Goal: Communication & Community: Participate in discussion

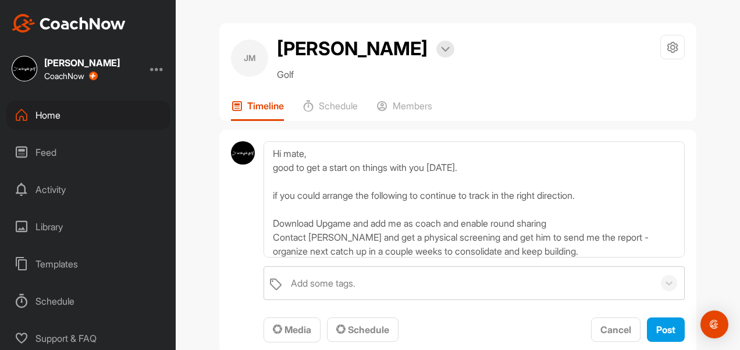
scroll to position [55, 0]
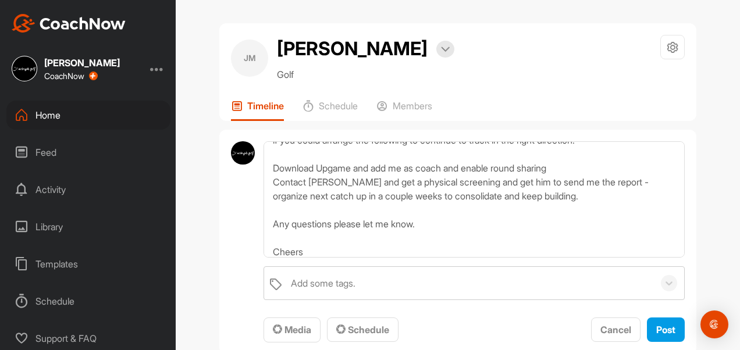
click at [379, 181] on textarea "Hi mate, good to get a start on things with you yesterday. if you could arrange…" at bounding box center [473, 199] width 421 height 116
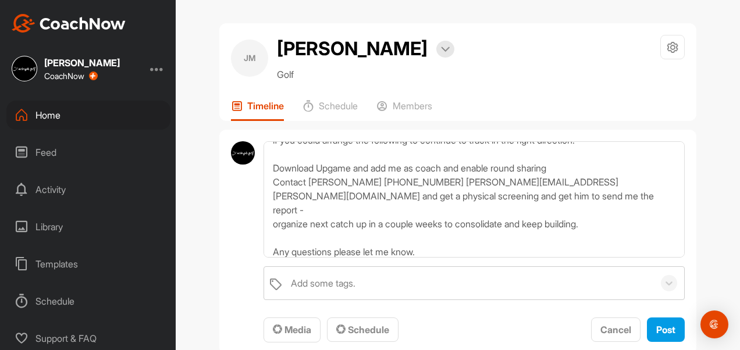
click at [439, 180] on textarea "Hi mate, good to get a start on things with you yesterday. if you could arrange…" at bounding box center [473, 199] width 421 height 116
click at [521, 194] on textarea "Hi mate, good to get a start on things with you yesterday. if you could arrange…" at bounding box center [473, 199] width 421 height 116
type textarea "Hi mate, good to get a start on things with you yesterday. if you could arrange…"
click at [656, 328] on span "Post" at bounding box center [665, 330] width 19 height 12
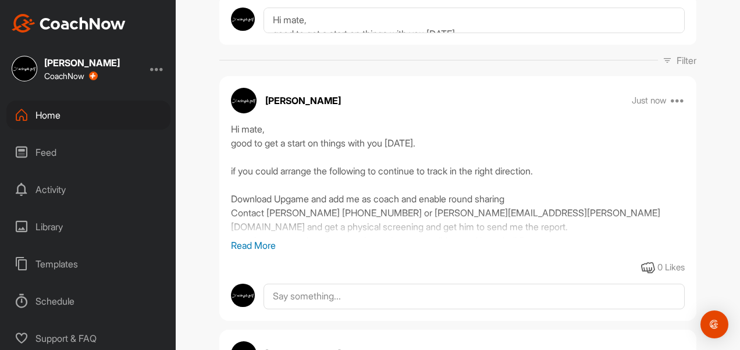
scroll to position [136, 0]
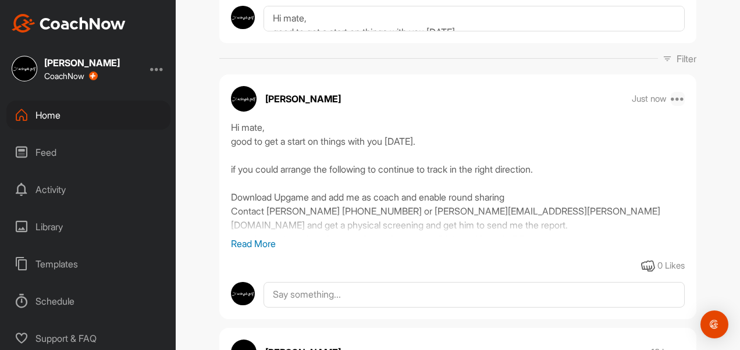
click at [673, 101] on icon at bounding box center [678, 99] width 14 height 14
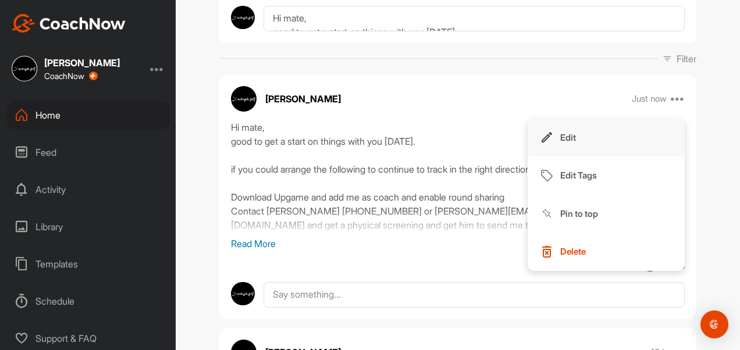
click at [560, 136] on p "Edit" at bounding box center [568, 137] width 16 height 12
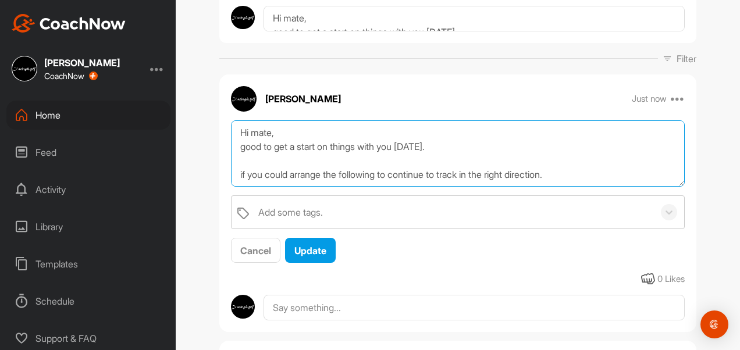
click at [324, 130] on textarea "Hi mate, good to get a start on things with you yesterday. if you could arrange…" at bounding box center [458, 153] width 454 height 67
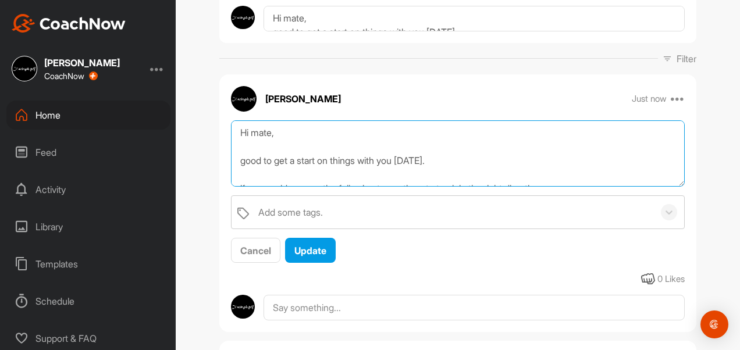
click at [240, 161] on textarea "Hi mate, good to get a start on things with you yesterday. if you could arrange…" at bounding box center [458, 153] width 454 height 67
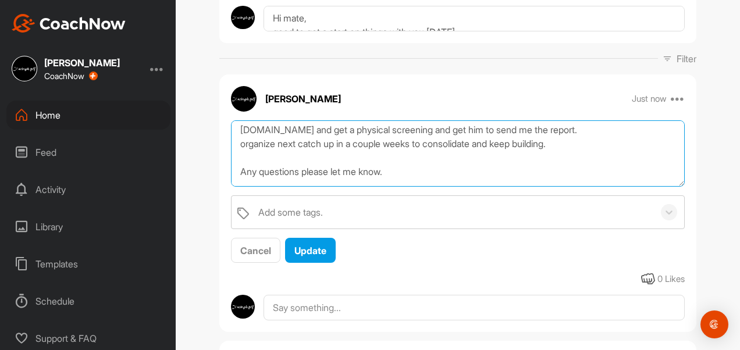
scroll to position [140, 0]
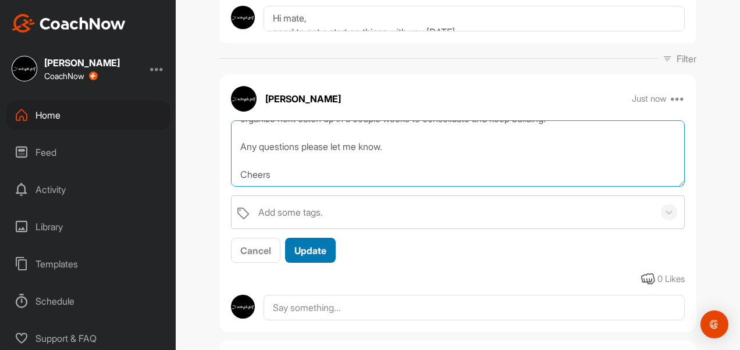
type textarea "Hi mate, Good to get a start on things with you [DATE]. if you could arrange th…"
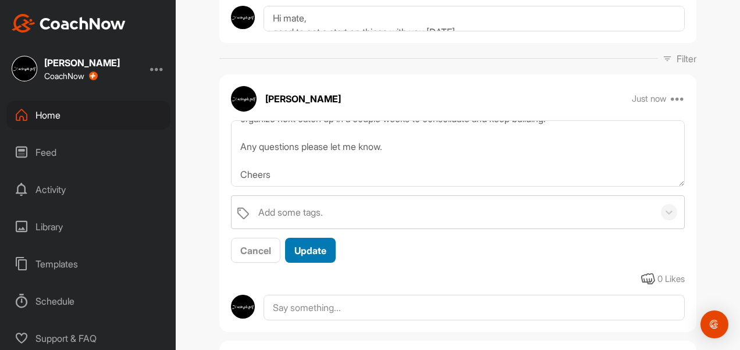
drag, startPoint x: 308, startPoint y: 257, endPoint x: 308, endPoint y: 237, distance: 19.8
click at [308, 238] on button "Update" at bounding box center [310, 250] width 51 height 25
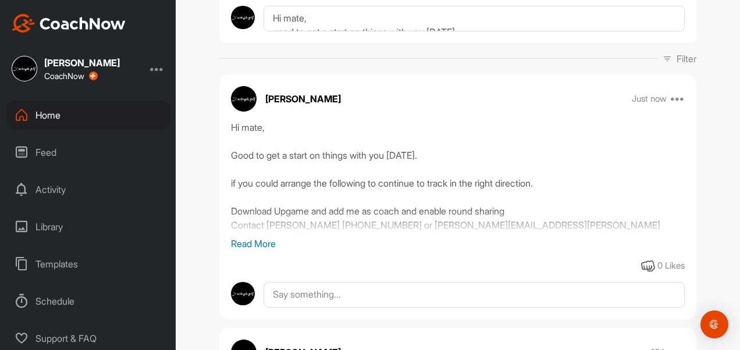
click at [238, 245] on p "Read More" at bounding box center [458, 244] width 454 height 14
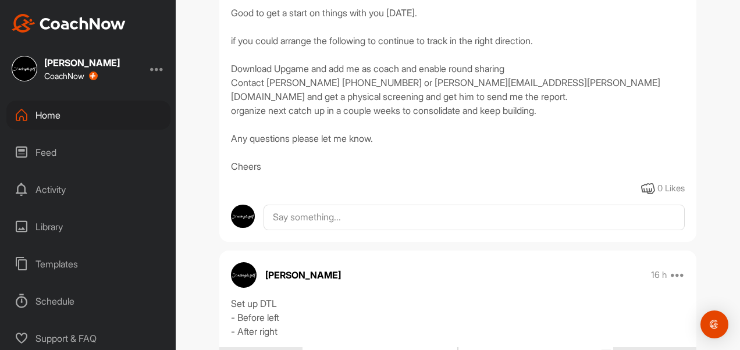
scroll to position [268, 0]
